Goal: Find contact information: Find contact information

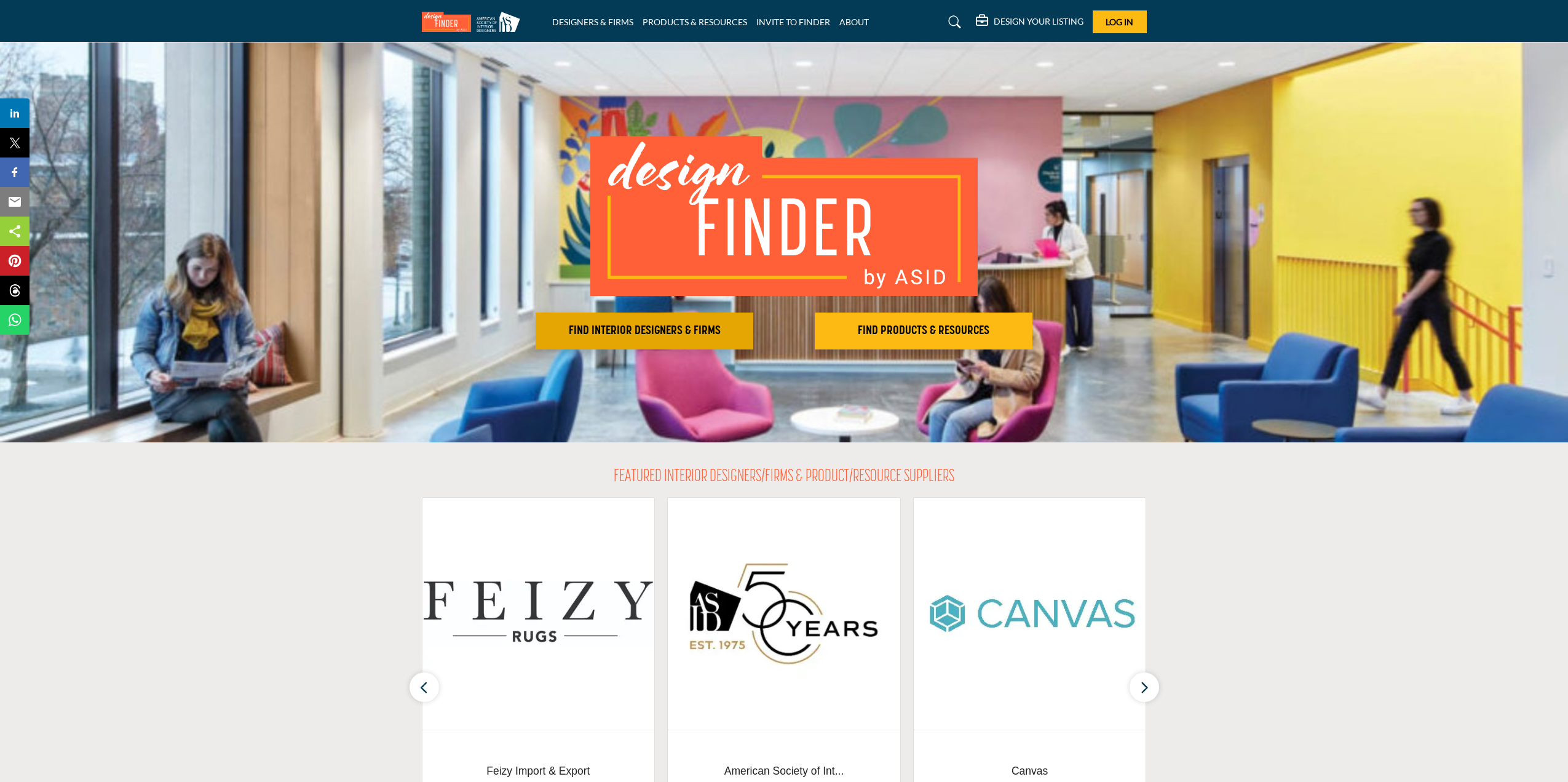
click at [649, 333] on h2 "FIND INTERIOR DESIGNERS & FIRMS" at bounding box center [644, 330] width 210 height 15
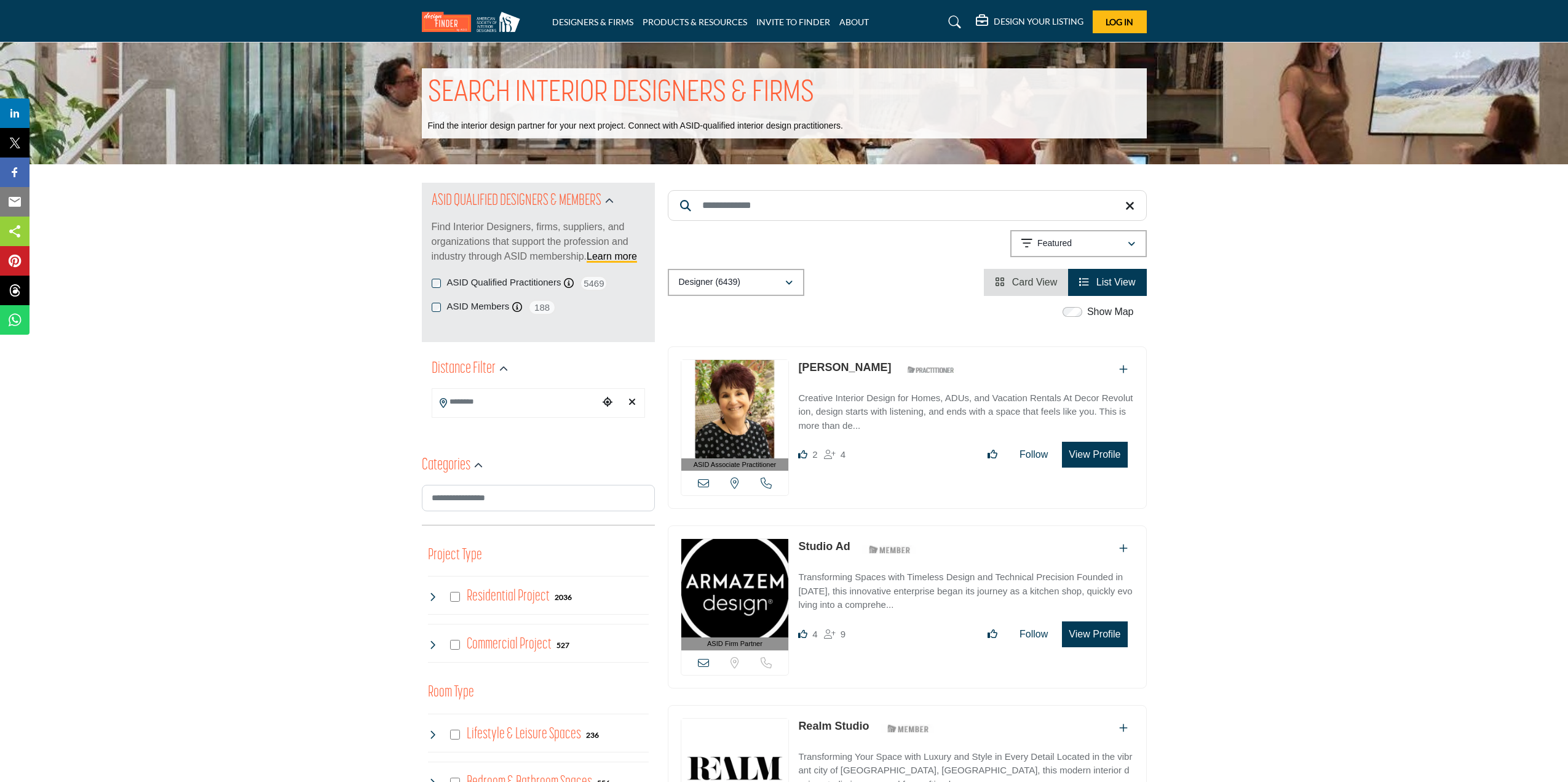
click at [1095, 452] on button "View Profile" at bounding box center [1094, 455] width 65 height 26
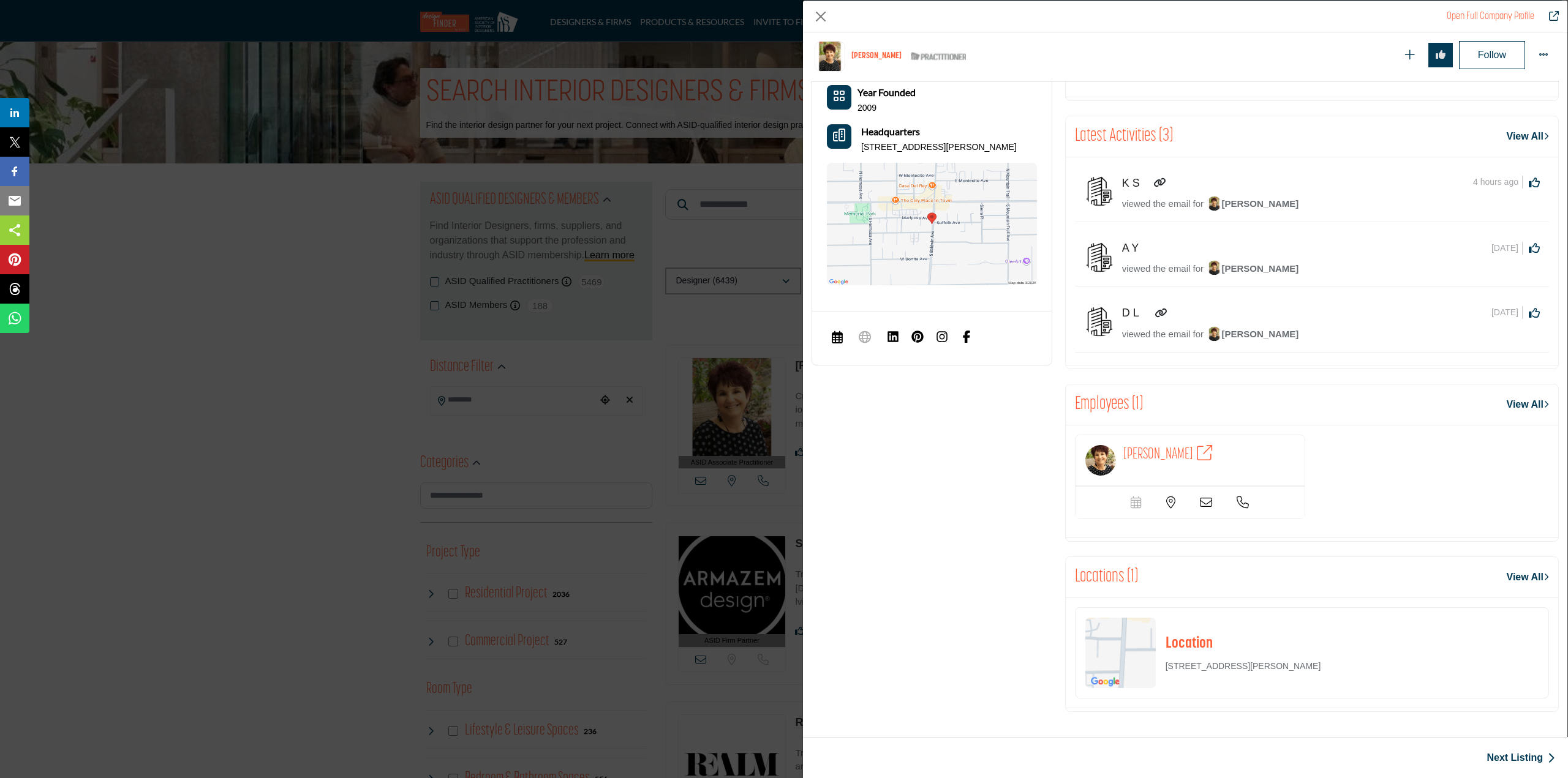
scroll to position [1051, 0]
click at [1200, 502] on icon "Company Data Modal" at bounding box center [1206, 503] width 13 height 13
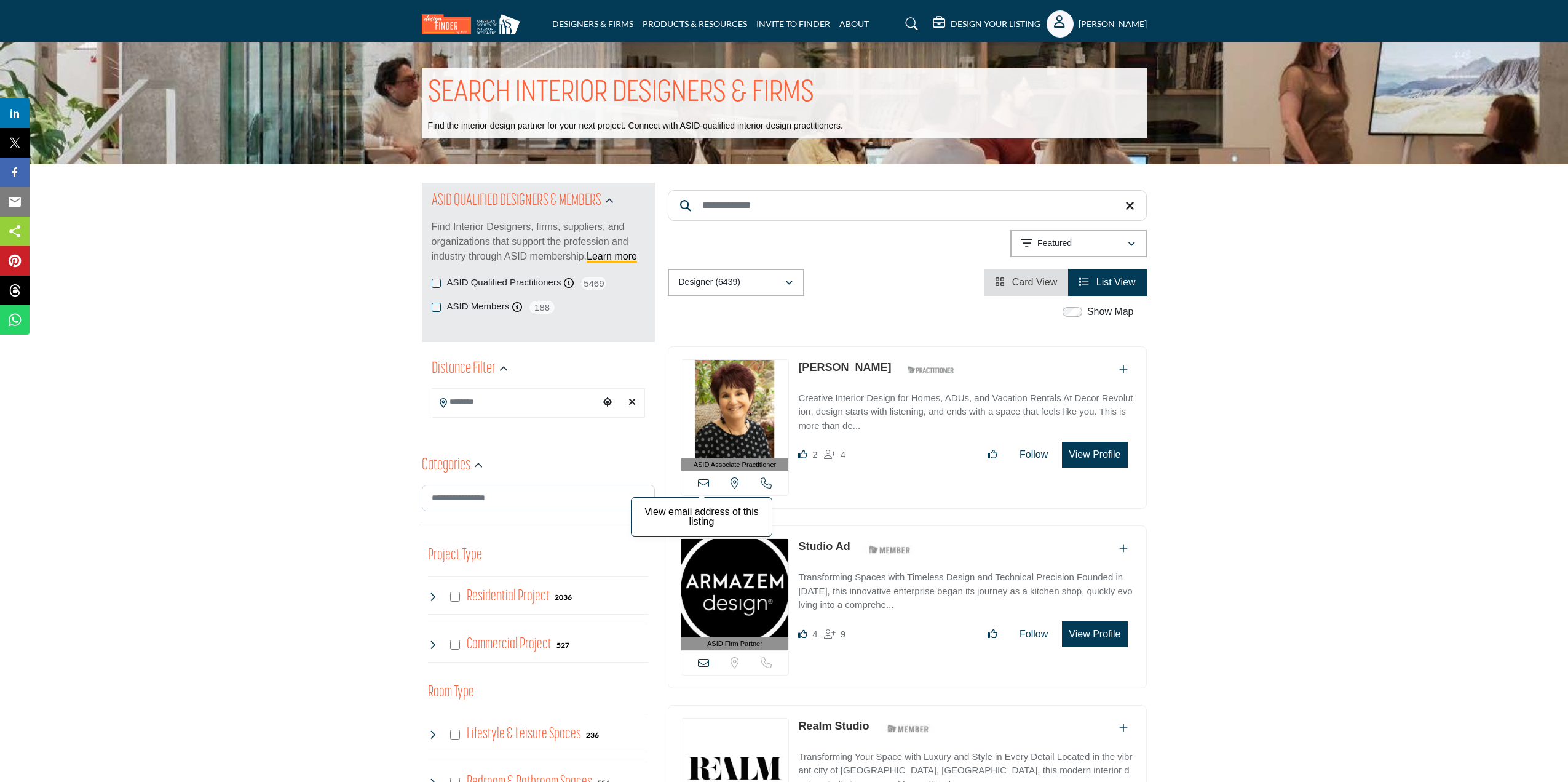
click at [705, 481] on icon at bounding box center [703, 483] width 11 height 11
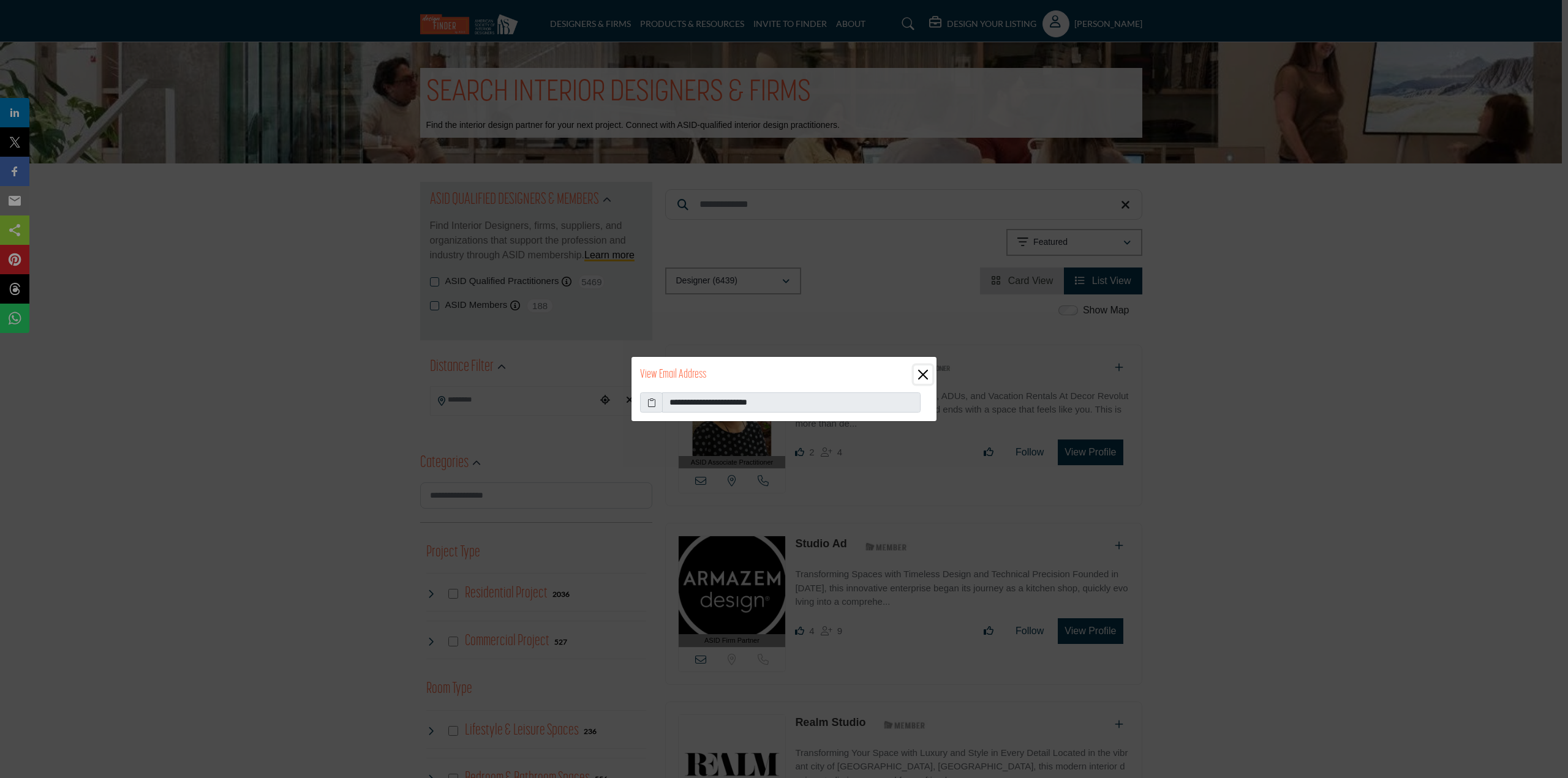
click at [923, 372] on button "Close" at bounding box center [923, 374] width 18 height 18
